Goal: Task Accomplishment & Management: Manage account settings

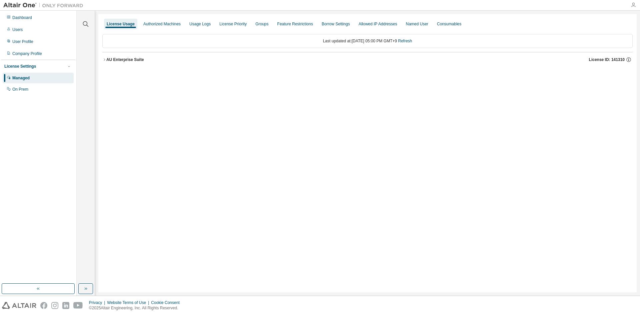
click at [631, 6] on icon "button" at bounding box center [633, 4] width 5 height 5
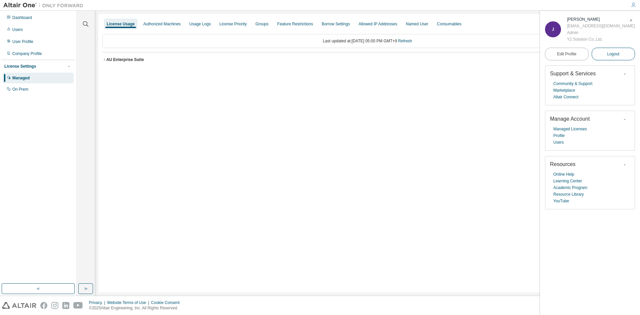
click at [602, 55] on button "Logout" at bounding box center [614, 54] width 44 height 13
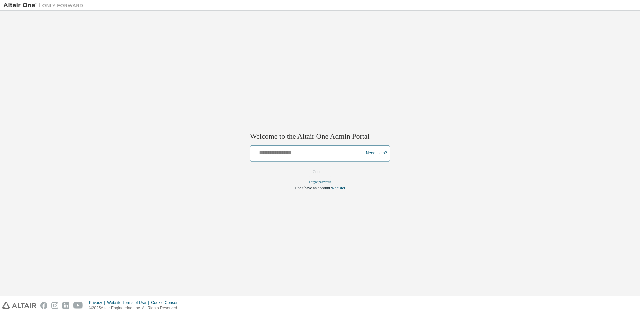
click at [320, 150] on input "text" at bounding box center [308, 152] width 110 height 10
click at [24, 4] on img at bounding box center [44, 5] width 83 height 7
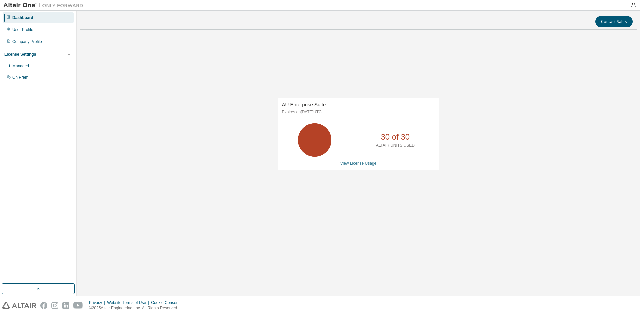
click at [371, 162] on link "View License Usage" at bounding box center [358, 163] width 36 height 5
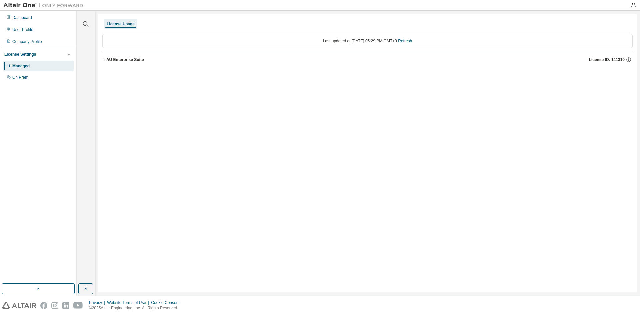
click at [105, 59] on icon "button" at bounding box center [104, 60] width 4 height 4
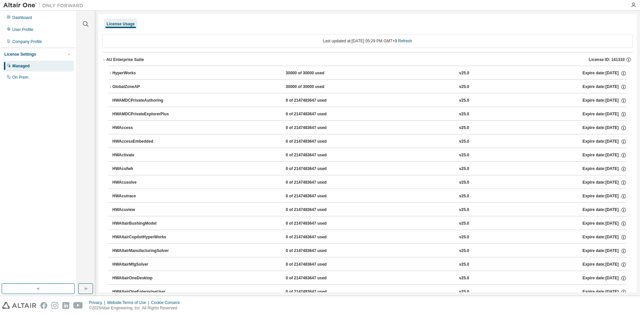
click at [111, 74] on icon "button" at bounding box center [110, 73] width 1 height 2
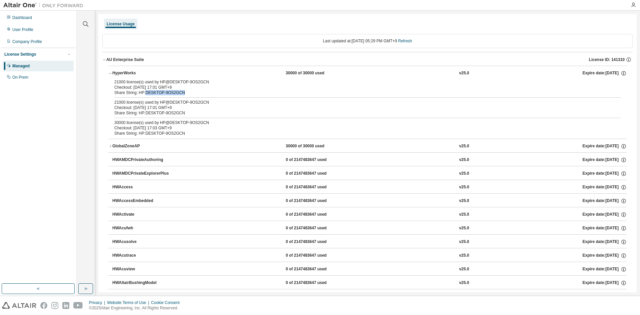
drag, startPoint x: 144, startPoint y: 93, endPoint x: 179, endPoint y: 92, distance: 35.0
click at [179, 92] on div "Share String: HP:DESKTOP-9OS2GCN" at bounding box center [359, 92] width 490 height 5
